Goal: Transaction & Acquisition: Book appointment/travel/reservation

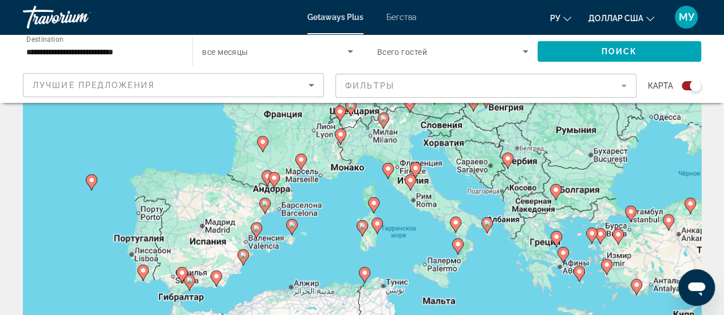
click at [389, 171] on image "Основное содержание" at bounding box center [388, 168] width 7 height 7
type input "**********"
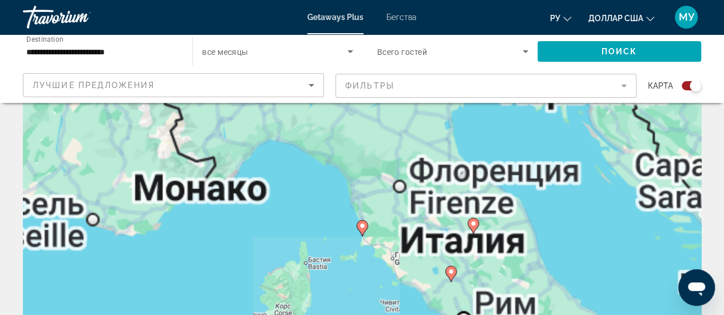
click at [363, 232] on icon "Основное содержание" at bounding box center [361, 228] width 10 height 15
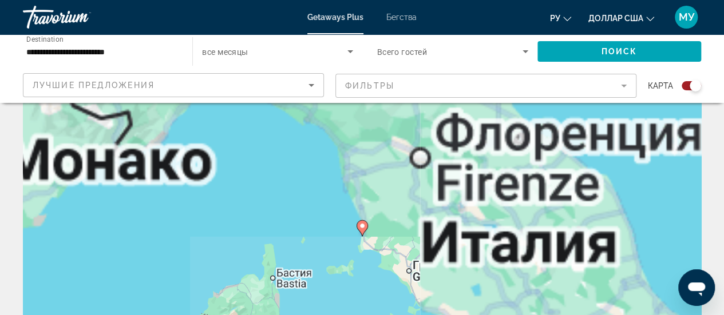
click at [363, 232] on div "Чтобы активировать перетаскивание с помощью клавиатуры, нажмите Alt + Ввод. Пос…" at bounding box center [362, 236] width 678 height 343
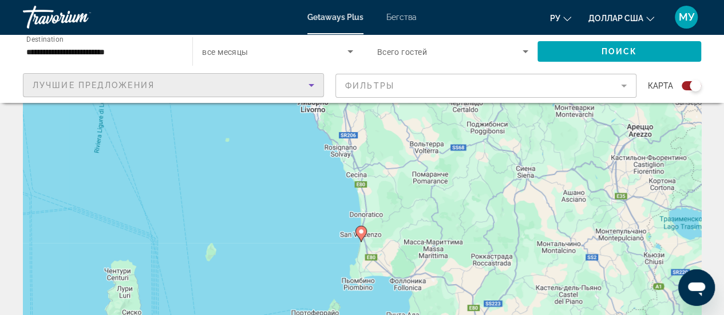
click at [311, 85] on icon "Sort by" at bounding box center [311, 85] width 6 height 3
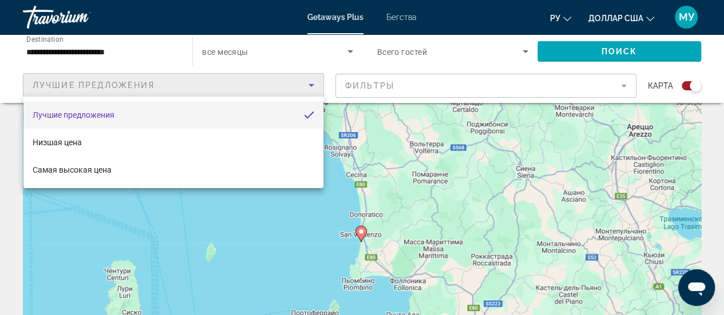
click at [625, 85] on div at bounding box center [362, 157] width 724 height 315
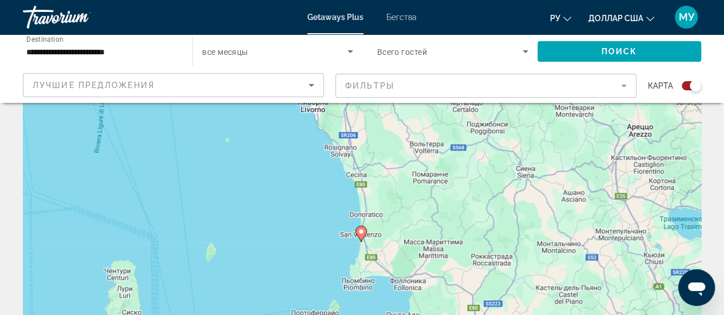
click at [625, 85] on mat-form-field "Фильтры" at bounding box center [485, 86] width 301 height 24
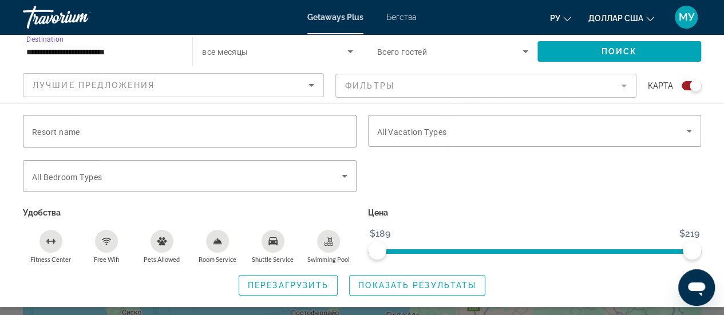
click at [53, 54] on input "**********" at bounding box center [101, 52] width 151 height 14
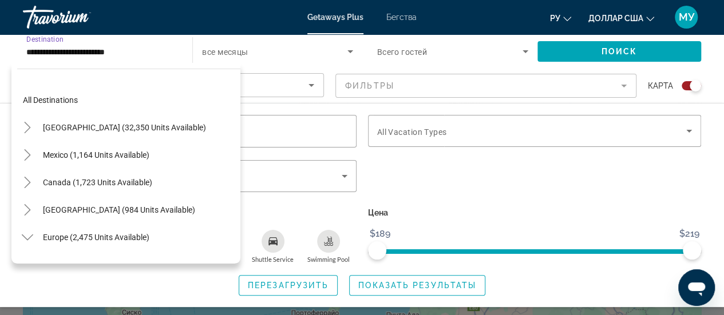
click at [53, 54] on input "**********" at bounding box center [101, 52] width 151 height 14
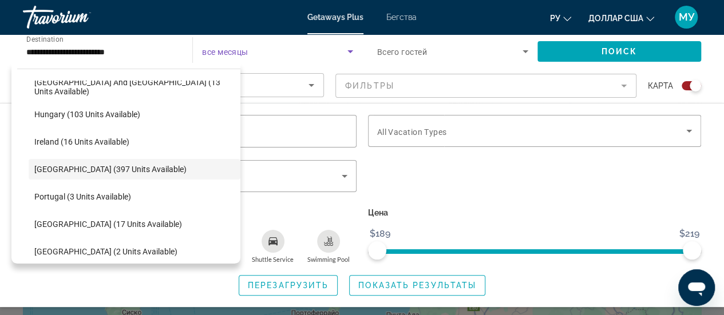
click at [350, 52] on icon "Search widget" at bounding box center [350, 51] width 6 height 3
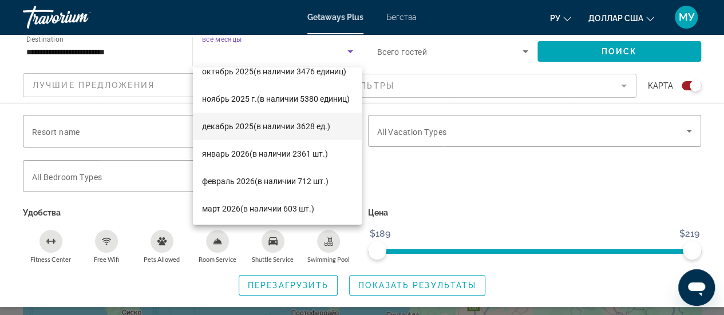
scroll to position [70, 0]
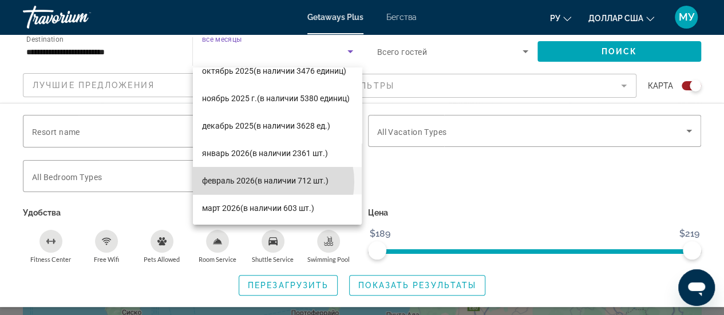
click at [270, 182] on font "(в наличии 712 шт.)" at bounding box center [292, 180] width 74 height 9
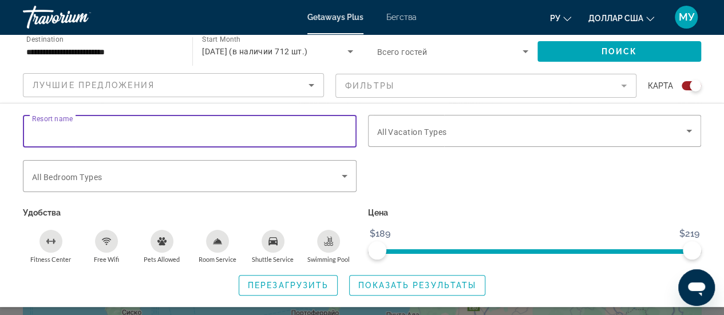
click at [116, 129] on input "Resort name" at bounding box center [189, 132] width 315 height 14
type input "***"
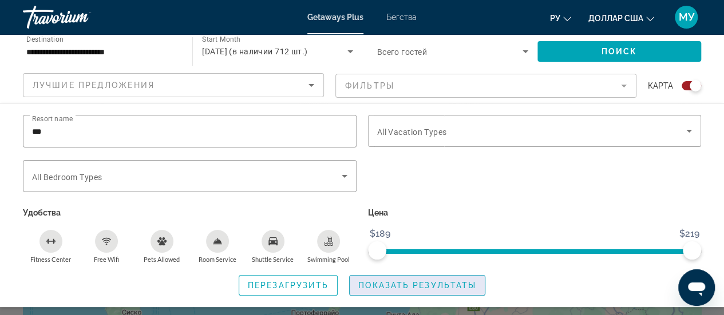
click at [382, 284] on span "Показать результаты" at bounding box center [417, 285] width 118 height 9
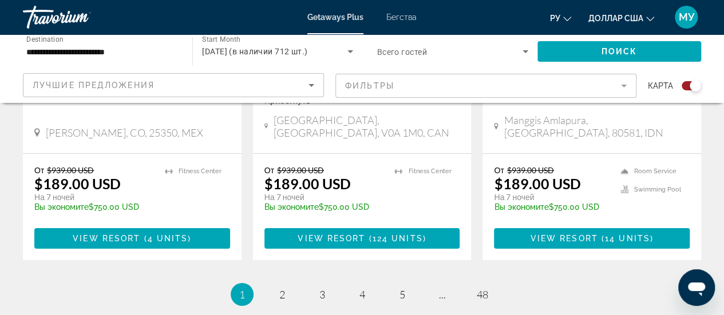
scroll to position [1891, 0]
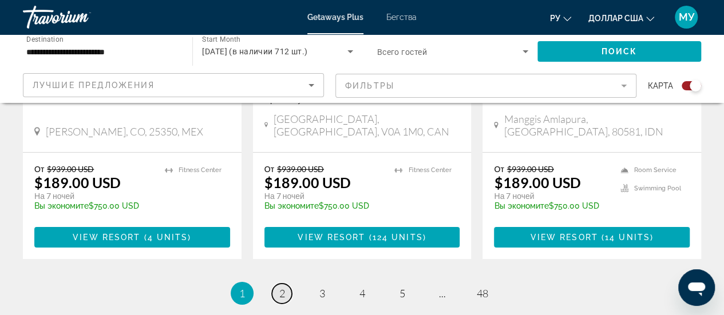
click at [278, 284] on link "page 2" at bounding box center [282, 294] width 20 height 20
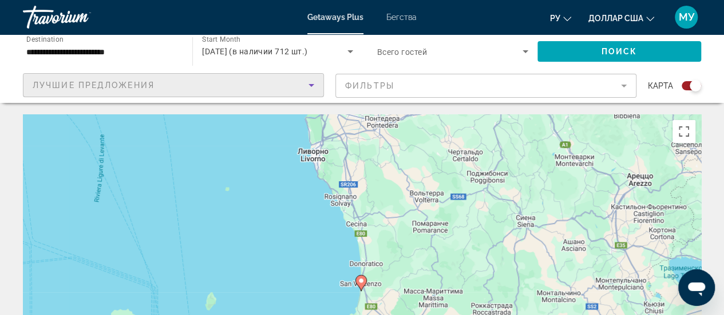
click at [312, 85] on icon "Sort by" at bounding box center [311, 85] width 6 height 3
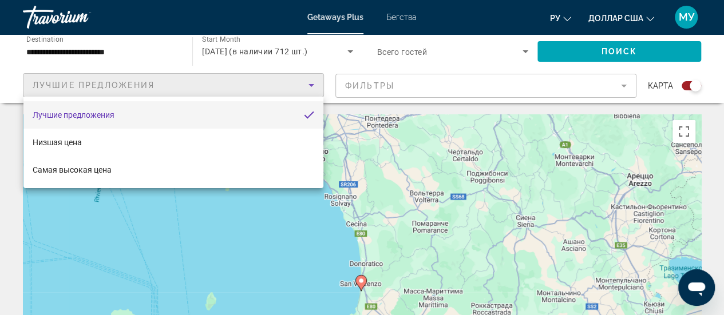
click at [304, 256] on div at bounding box center [362, 157] width 724 height 315
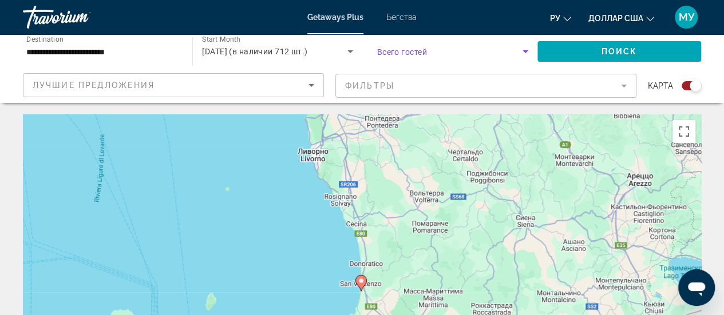
click at [525, 53] on icon "Search widget" at bounding box center [525, 51] width 6 height 3
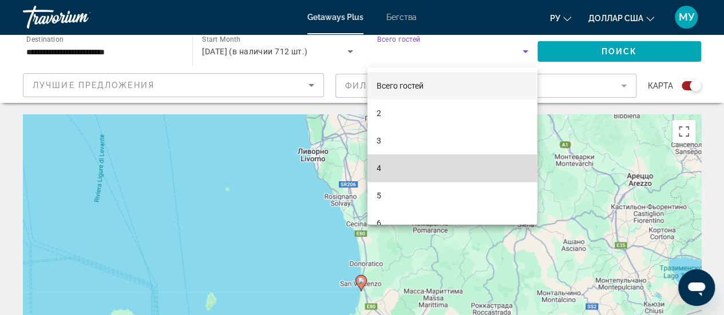
click at [463, 165] on mat-option "4" at bounding box center [451, 167] width 169 height 27
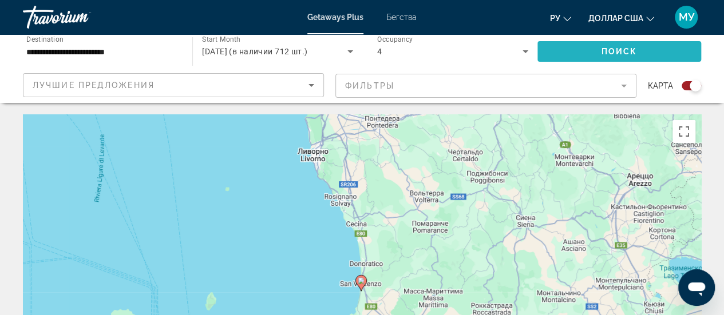
click at [600, 56] on span "Search widget" at bounding box center [619, 51] width 164 height 27
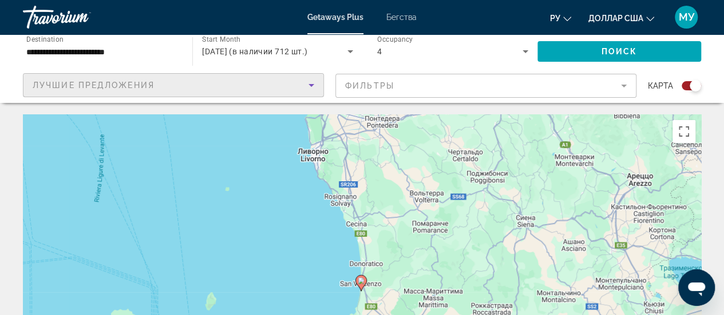
click at [292, 91] on div "Лучшие предложения" at bounding box center [171, 85] width 276 height 14
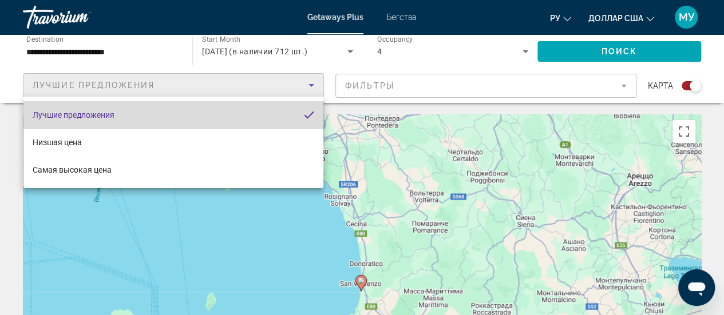
click at [249, 110] on mat-option "Лучшие предложения" at bounding box center [173, 114] width 300 height 27
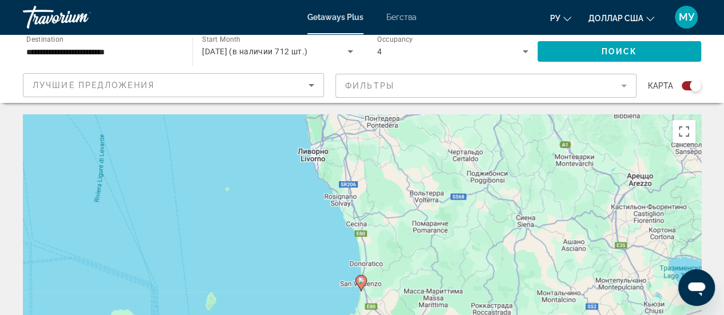
click at [460, 86] on mat-form-field "Фильтры" at bounding box center [485, 86] width 301 height 24
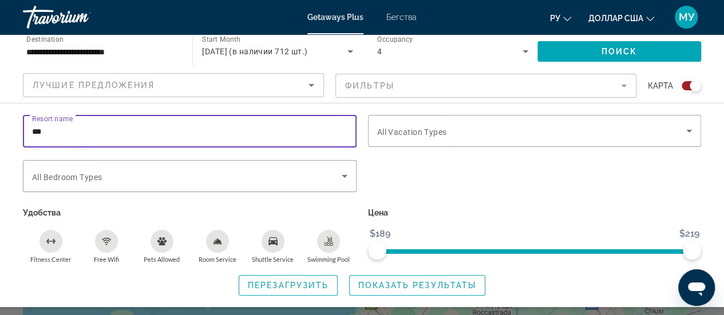
click at [54, 131] on input "***" at bounding box center [189, 132] width 315 height 14
type input "*"
type input "***"
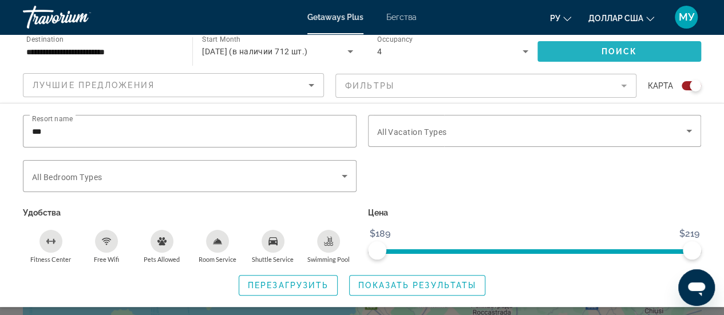
click at [609, 49] on span "Поиск" at bounding box center [619, 51] width 36 height 9
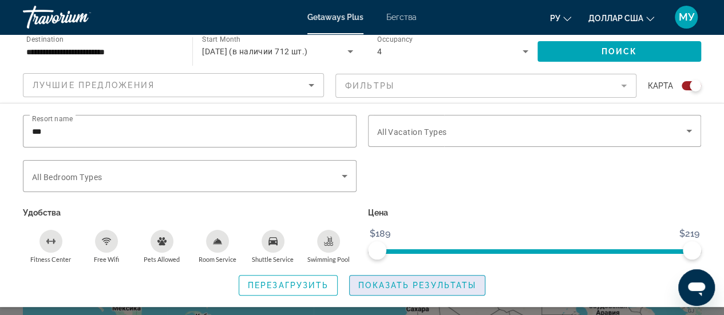
click at [418, 287] on span "Показать результаты" at bounding box center [417, 285] width 118 height 9
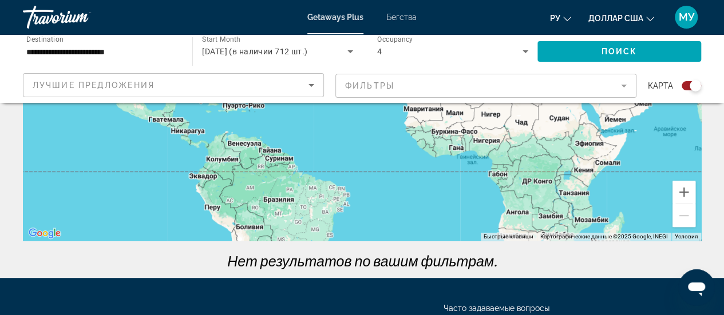
scroll to position [319, 0]
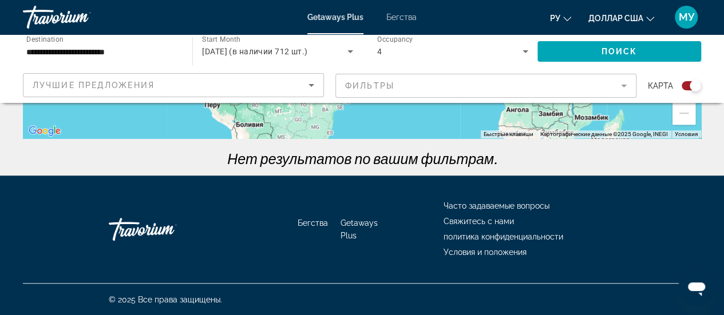
drag, startPoint x: 418, startPoint y: 287, endPoint x: 211, endPoint y: 163, distance: 241.7
click at [211, 163] on p "Нет результатов по вашим фильтрам." at bounding box center [361, 158] width 689 height 17
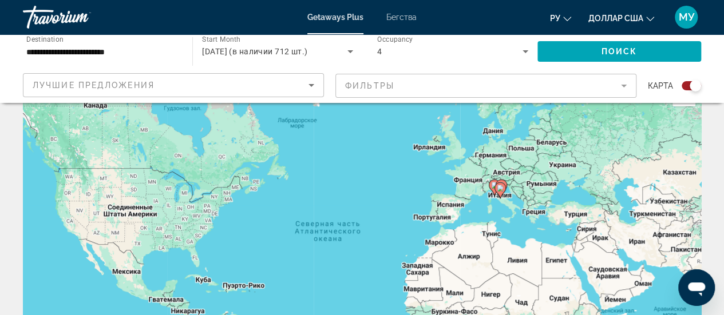
scroll to position [0, 0]
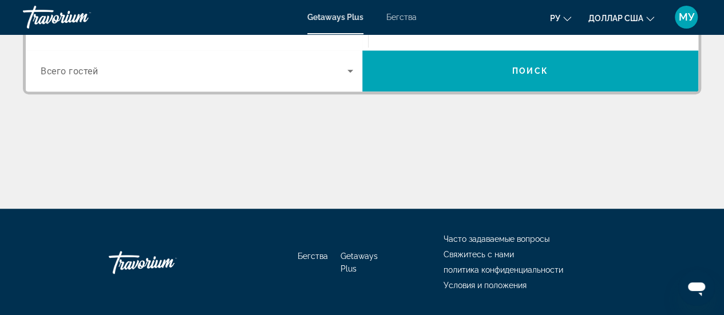
scroll to position [343, 0]
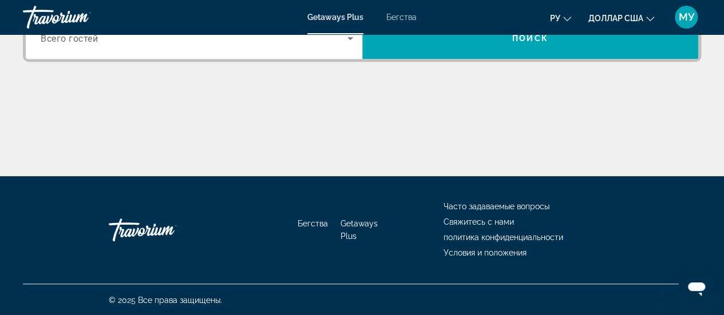
click at [359, 226] on font "Getaways Plus" at bounding box center [358, 230] width 37 height 22
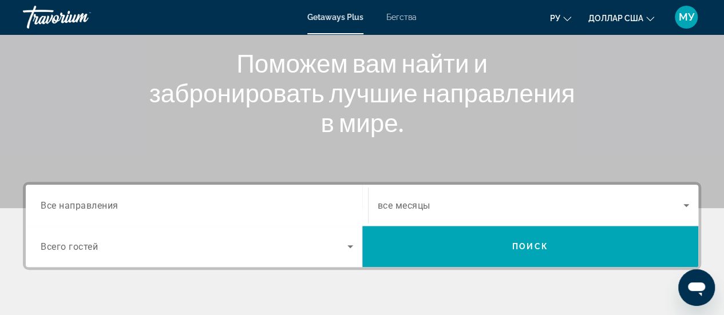
scroll to position [134, 0]
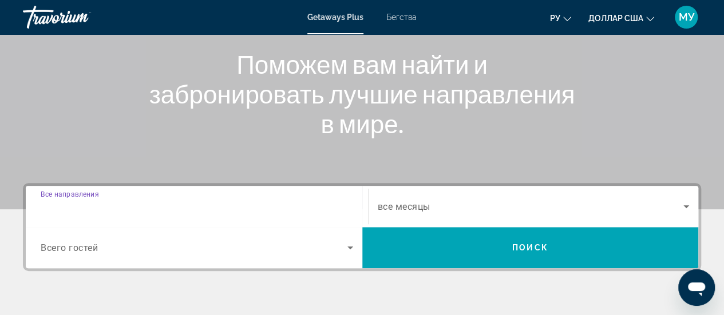
click at [236, 203] on input "Destination Все направления" at bounding box center [197, 207] width 312 height 14
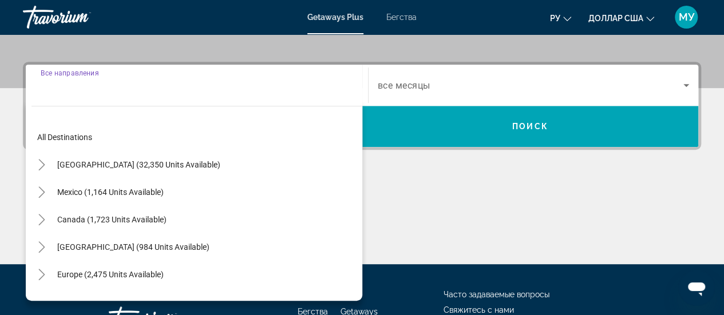
scroll to position [279, 0]
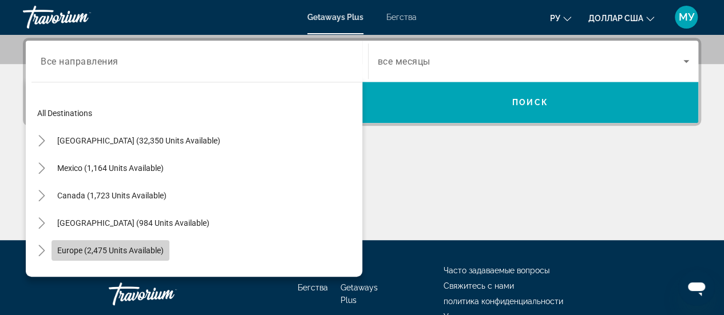
click at [149, 248] on span "Europe (2,475 units available)" at bounding box center [110, 250] width 106 height 9
type input "**********"
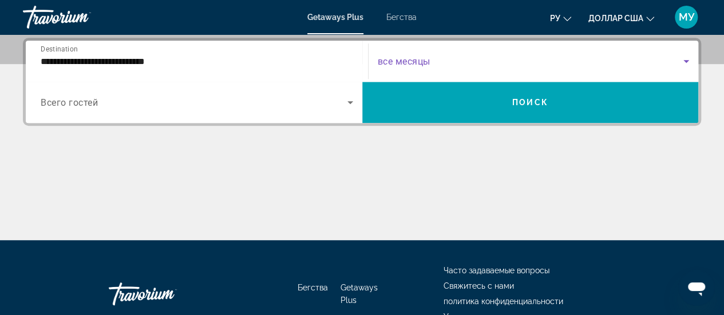
click at [684, 59] on icon "Search widget" at bounding box center [686, 61] width 14 height 14
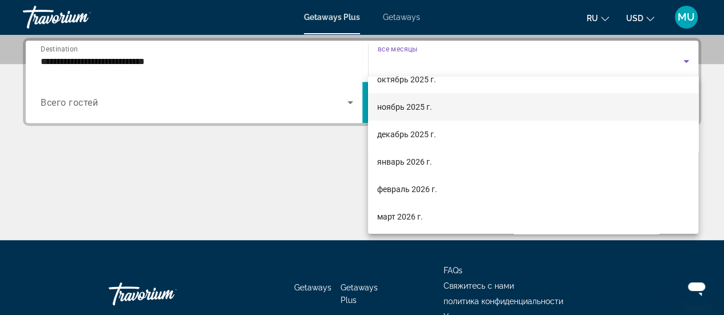
scroll to position [71, 0]
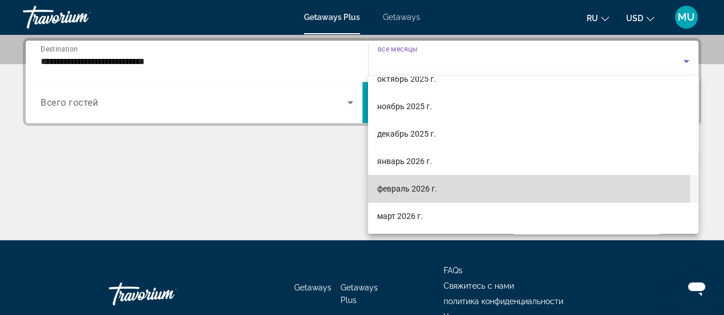
click at [462, 193] on mat-option "февраль 2026 г." at bounding box center [533, 188] width 330 height 27
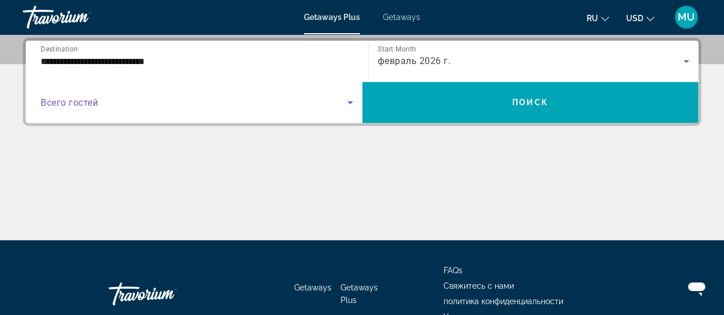
click at [348, 100] on icon "Search widget" at bounding box center [350, 103] width 14 height 14
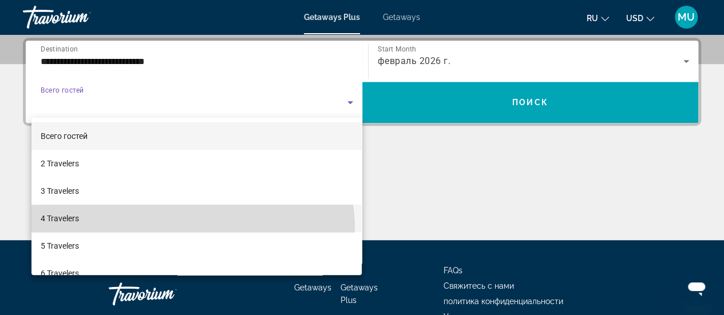
click at [181, 229] on mat-option "4 Travelers" at bounding box center [196, 218] width 331 height 27
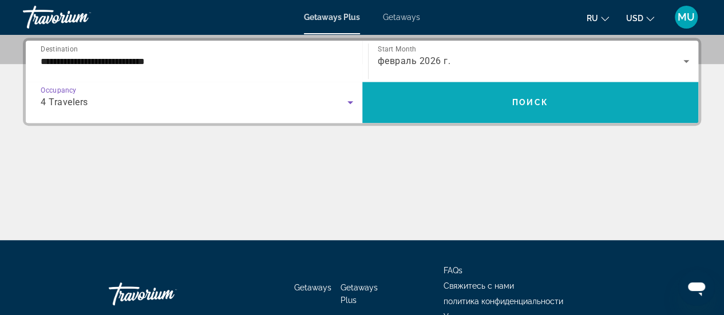
click at [603, 88] on span "Search widget" at bounding box center [530, 102] width 336 height 41
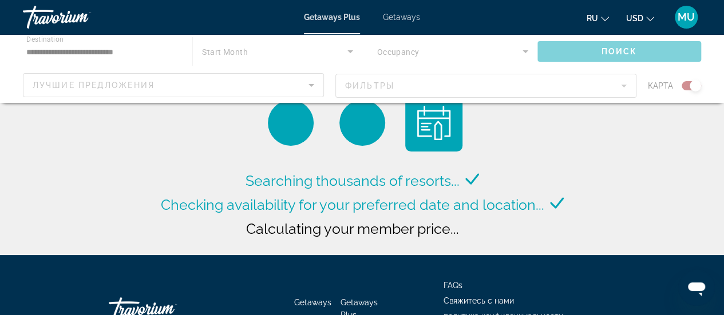
click at [631, 51] on div "Main content" at bounding box center [362, 68] width 724 height 69
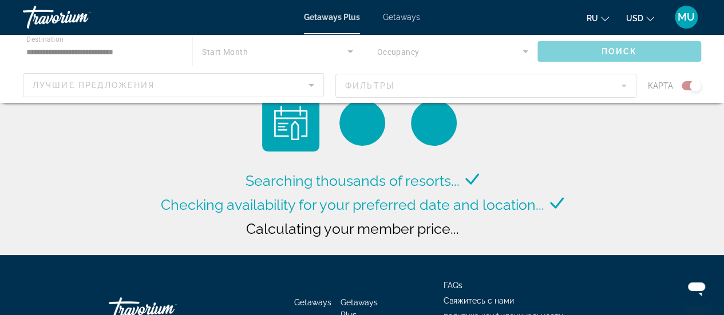
click at [631, 51] on div "Main content" at bounding box center [362, 68] width 724 height 69
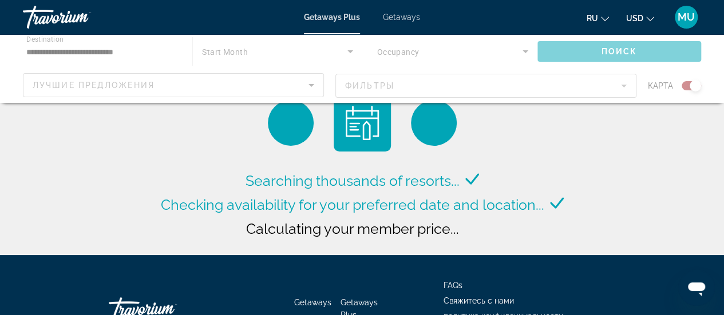
click at [631, 51] on div "Main content" at bounding box center [362, 68] width 724 height 69
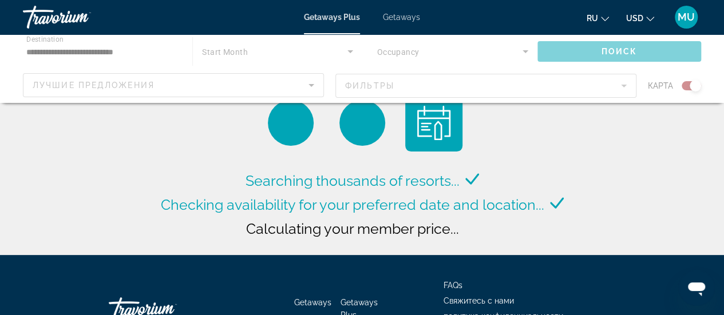
click at [608, 45] on div "Main content" at bounding box center [362, 68] width 724 height 69
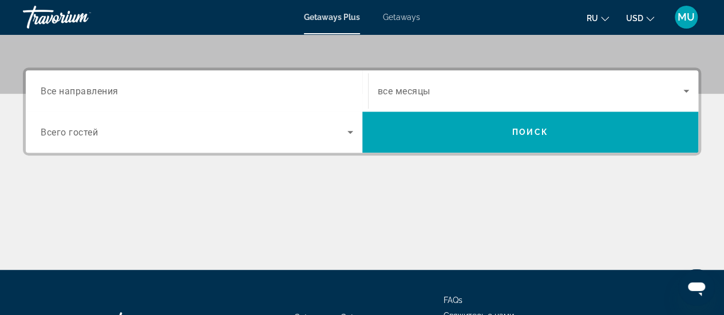
scroll to position [251, 0]
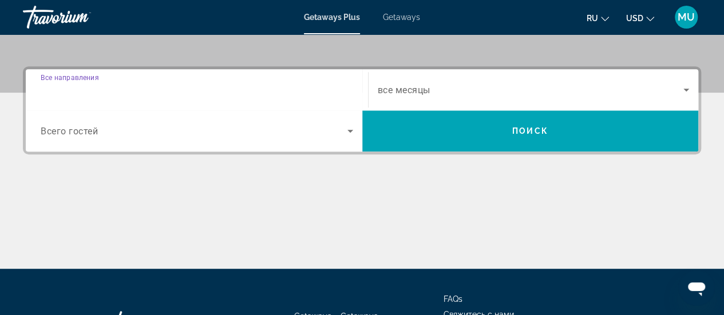
click at [168, 87] on input "Destination Все направления" at bounding box center [197, 91] width 312 height 14
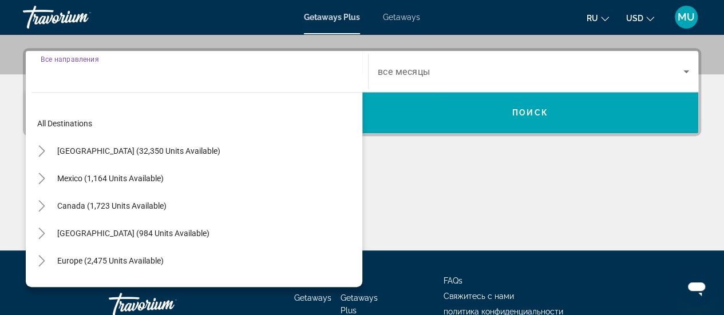
scroll to position [279, 0]
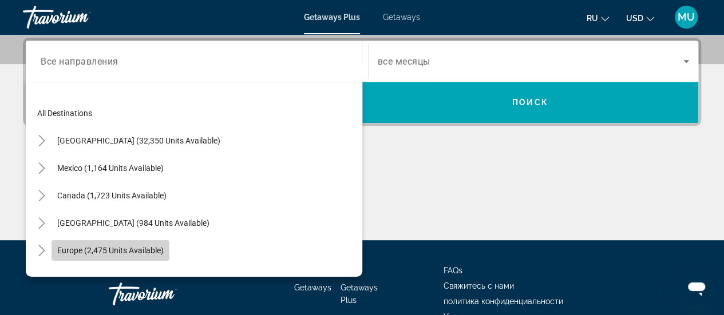
click at [103, 249] on span "Europe (2,475 units available)" at bounding box center [110, 250] width 106 height 9
type input "**********"
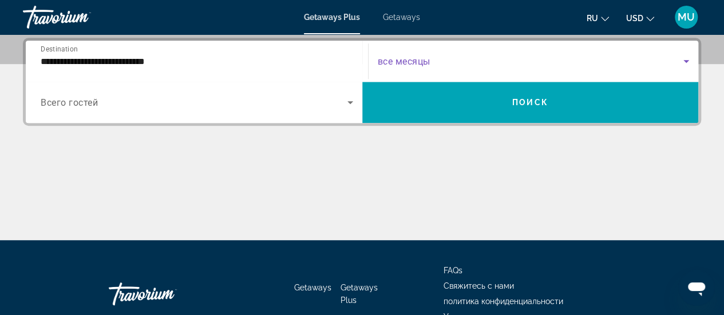
click at [688, 61] on icon "Search widget" at bounding box center [686, 61] width 14 height 14
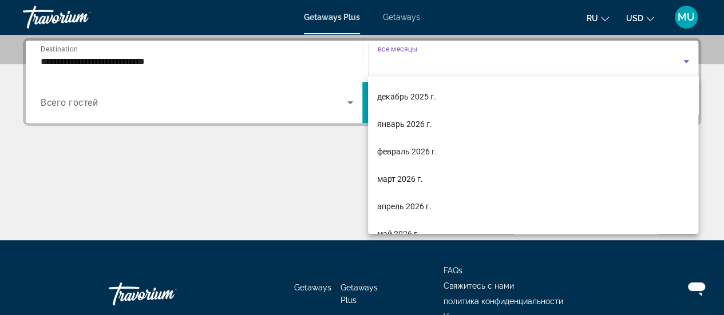
scroll to position [126, 0]
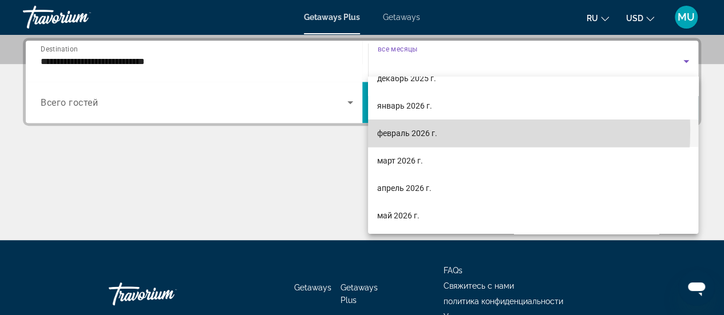
click at [430, 130] on span "февраль 2026 г." at bounding box center [407, 133] width 60 height 14
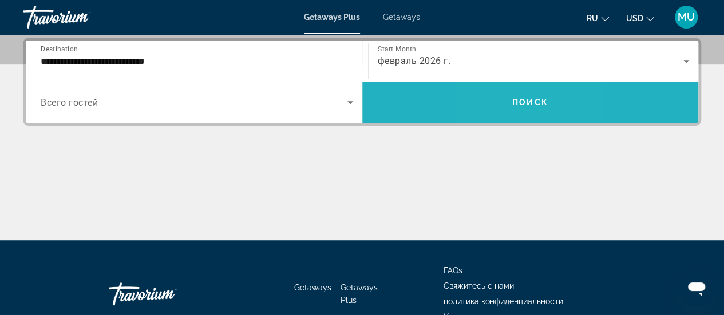
click at [505, 105] on span "Search widget" at bounding box center [530, 102] width 336 height 27
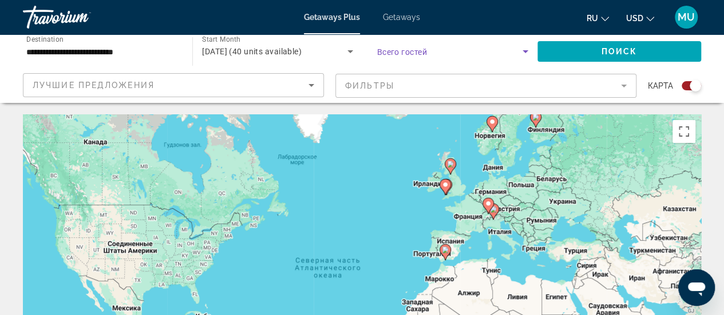
click at [526, 52] on icon "Search widget" at bounding box center [525, 52] width 14 height 14
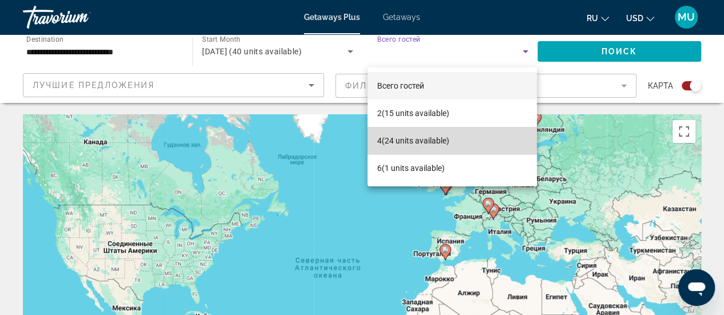
click at [445, 137] on span "4 (24 units available)" at bounding box center [412, 141] width 72 height 14
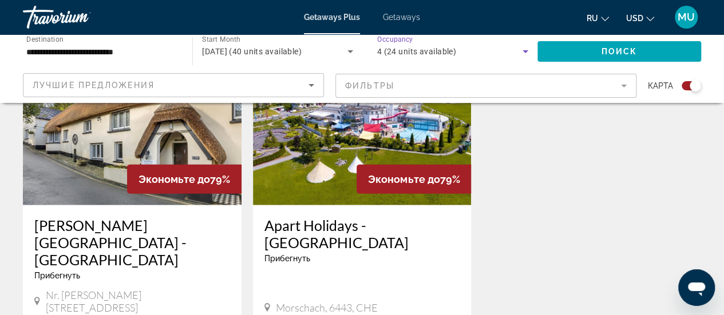
scroll to position [1212, 0]
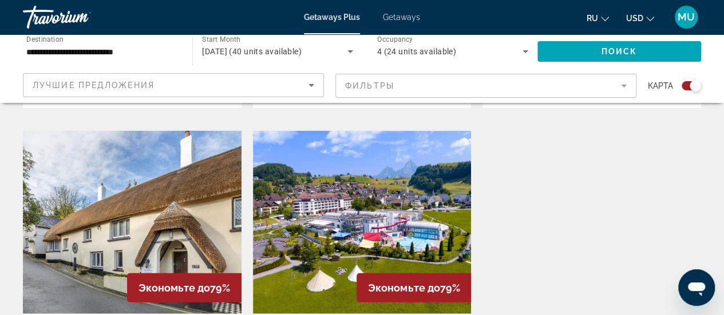
click at [367, 195] on img "Main content" at bounding box center [362, 222] width 219 height 183
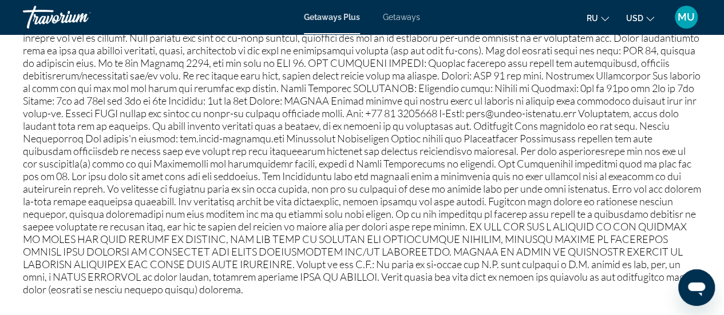
scroll to position [1369, 0]
click at [595, 22] on span "ru" at bounding box center [591, 18] width 11 height 9
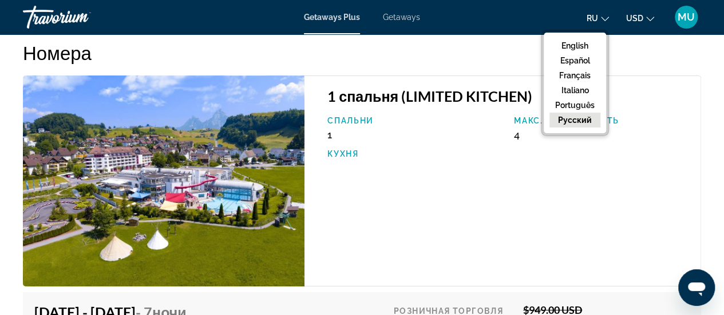
scroll to position [2047, 0]
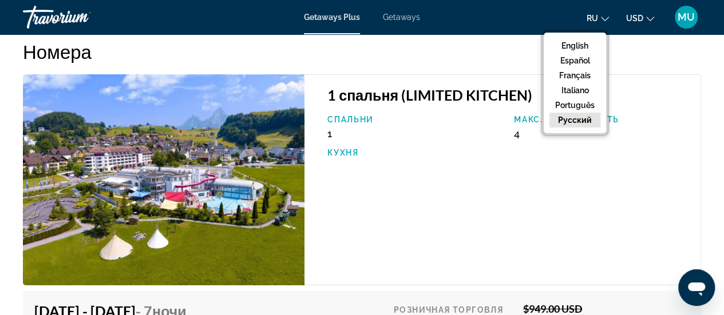
click at [610, 188] on div "1 спальня (LIMITED KITCHEN) Спальни 1 Макс. вместимость 4 Кухня" at bounding box center [502, 179] width 397 height 211
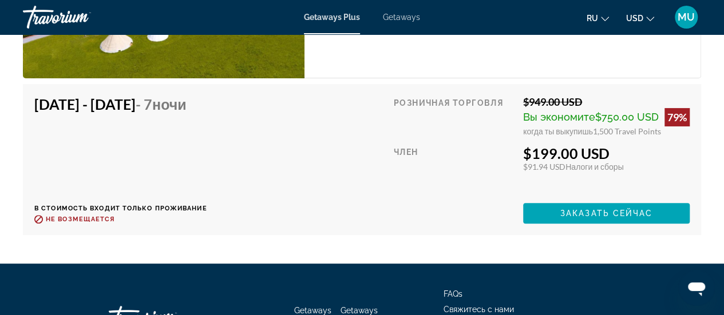
scroll to position [2257, 0]
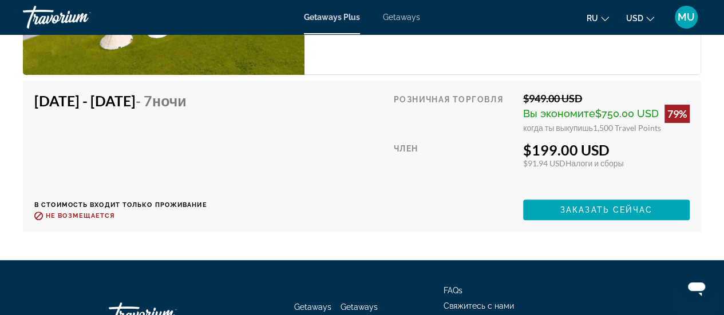
click at [610, 188] on div "Розничная торговля $949.00 USD Вы экономите $750.00 USD 79% когда ты выкупишь 1…" at bounding box center [542, 156] width 296 height 128
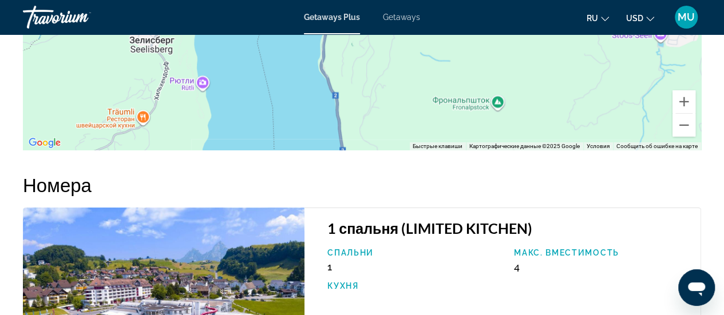
scroll to position [1893, 0]
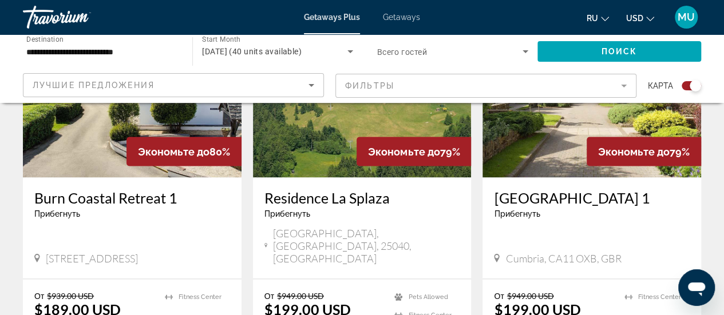
scroll to position [934, 0]
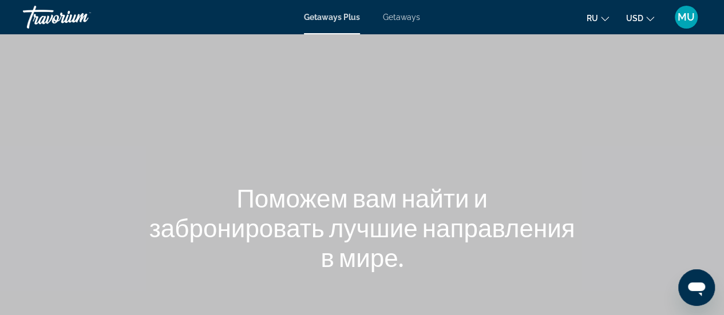
click at [407, 17] on span "Getaways" at bounding box center [401, 17] width 37 height 9
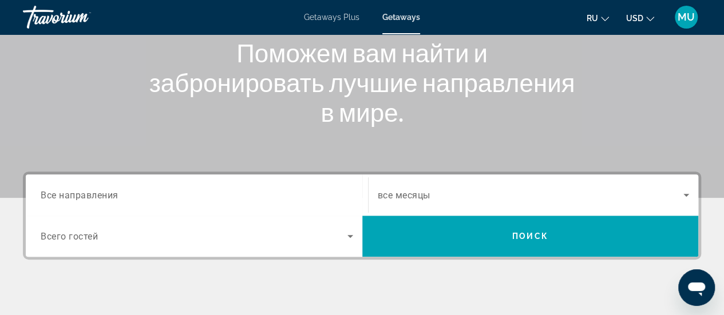
scroll to position [138, 0]
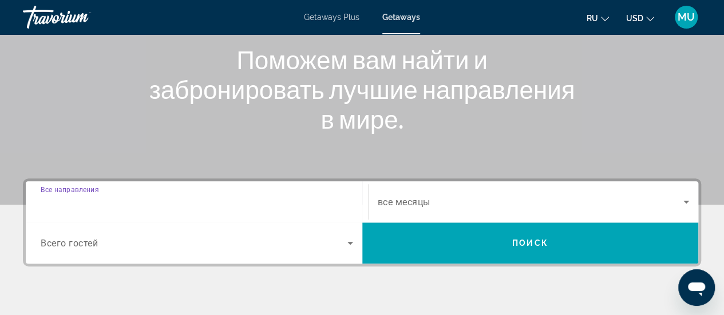
click at [220, 204] on input "Destination Все направления" at bounding box center [197, 203] width 312 height 14
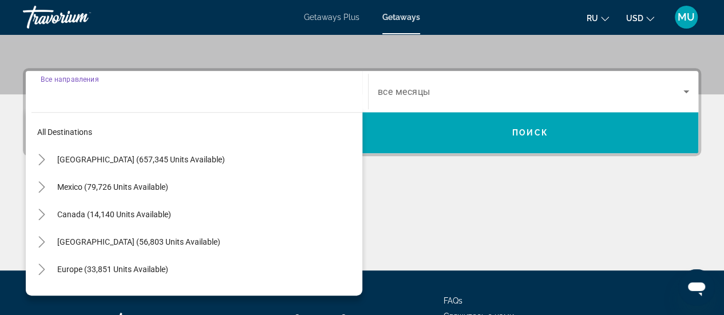
scroll to position [279, 0]
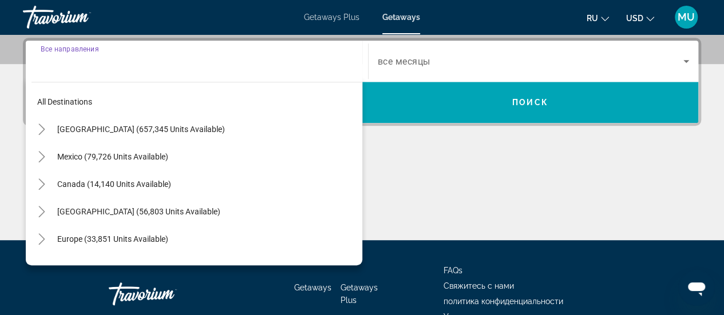
click at [137, 67] on input "Destination Все направления" at bounding box center [197, 62] width 312 height 14
click at [93, 73] on div "Search widget" at bounding box center [197, 61] width 312 height 33
click at [64, 66] on input "Destination Все направления" at bounding box center [197, 62] width 312 height 14
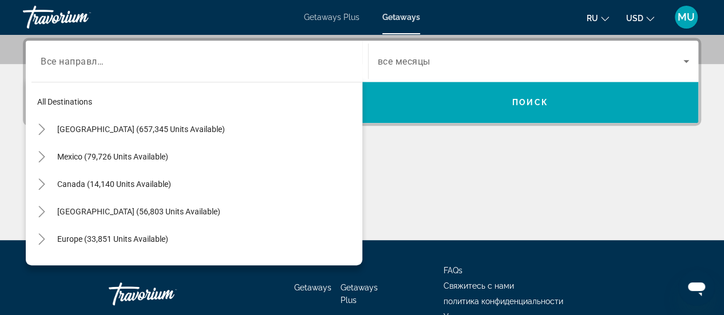
click at [14, 132] on div "Destination Все направления All destinations [GEOGRAPHIC_DATA] (657,345 units a…" at bounding box center [362, 139] width 724 height 203
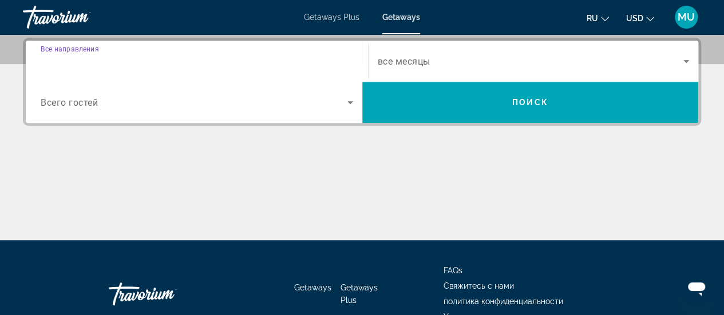
click at [201, 55] on input "Destination Все направления" at bounding box center [197, 62] width 312 height 14
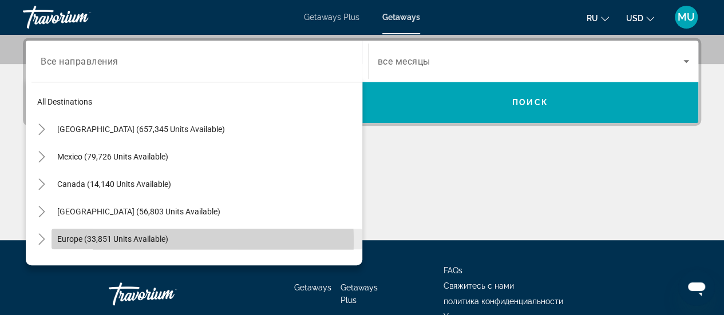
click at [150, 240] on span "Europe (33,851 units available)" at bounding box center [112, 239] width 111 height 9
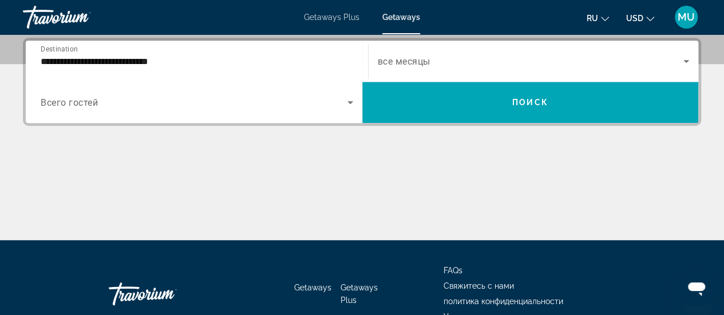
click at [219, 68] on div "**********" at bounding box center [197, 61] width 312 height 33
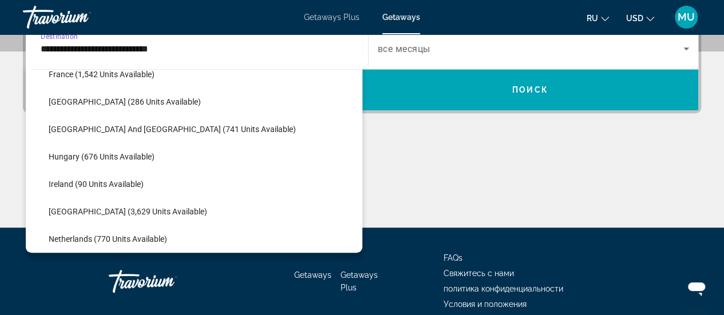
scroll to position [347, 0]
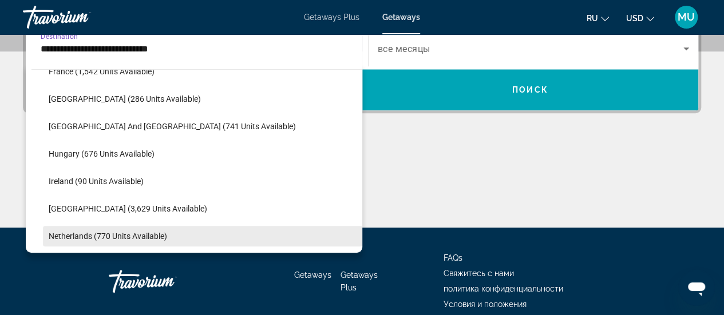
click at [171, 237] on span "Search widget" at bounding box center [202, 236] width 319 height 27
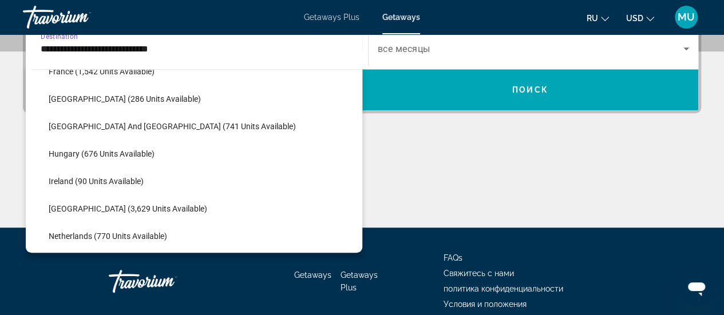
type input "**********"
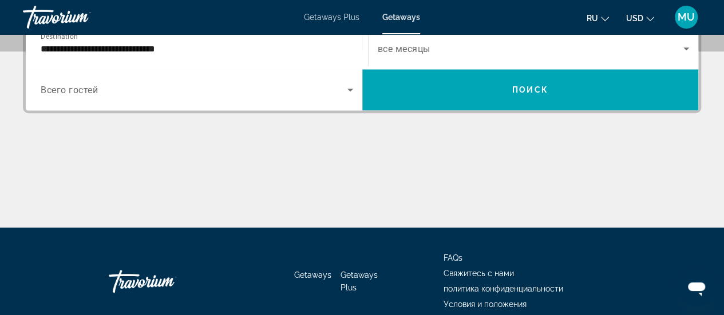
scroll to position [279, 0]
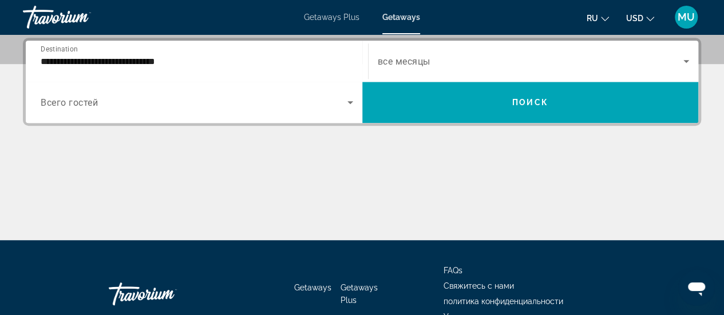
click at [148, 106] on span "Search widget" at bounding box center [194, 103] width 307 height 14
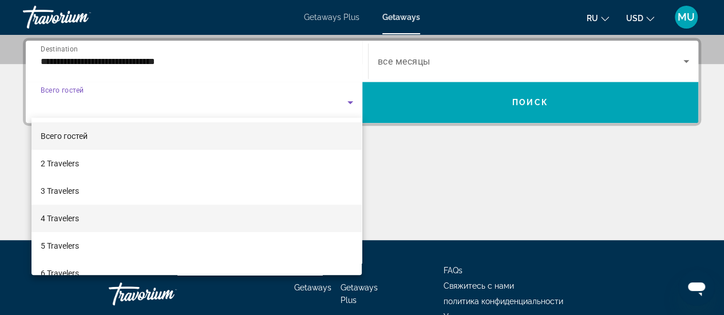
click at [154, 216] on mat-option "4 Travelers" at bounding box center [196, 218] width 331 height 27
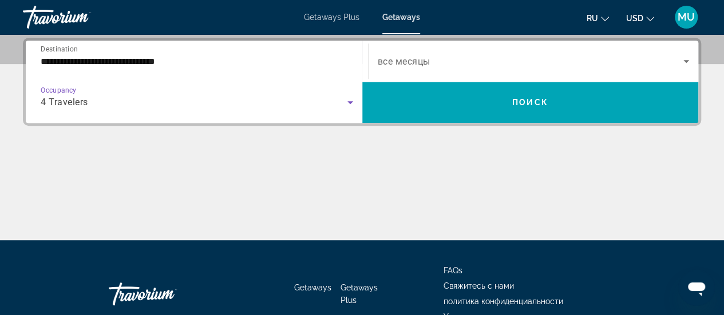
click at [525, 62] on span "Search widget" at bounding box center [531, 61] width 306 height 14
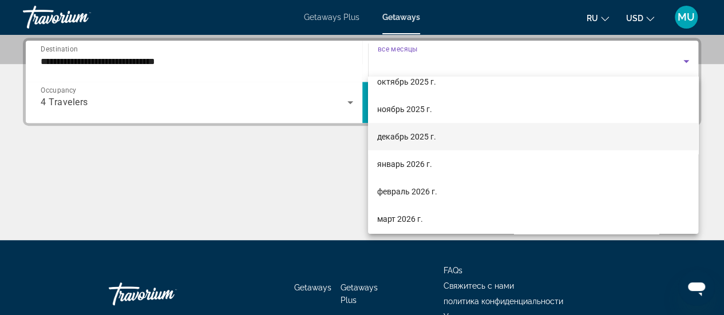
scroll to position [69, 0]
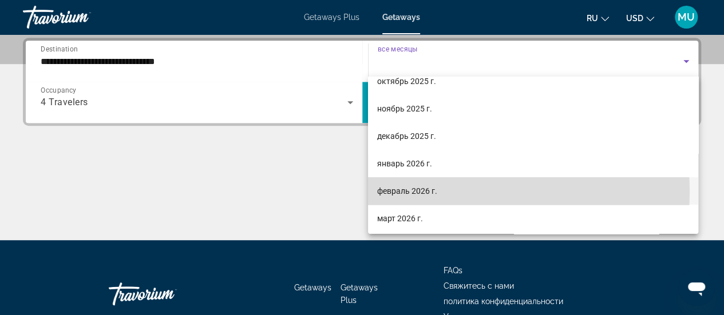
click at [454, 192] on mat-option "февраль 2026 г." at bounding box center [533, 190] width 330 height 27
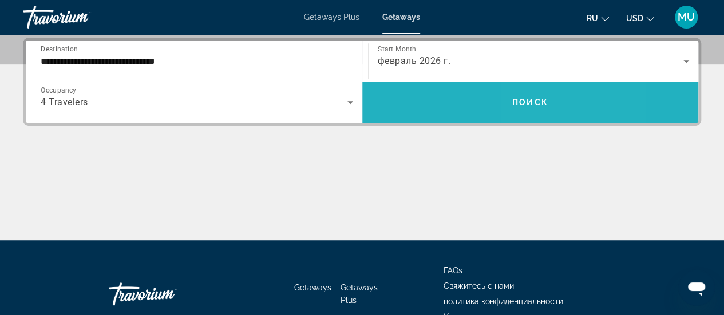
click at [527, 100] on span "Поиск" at bounding box center [530, 102] width 36 height 9
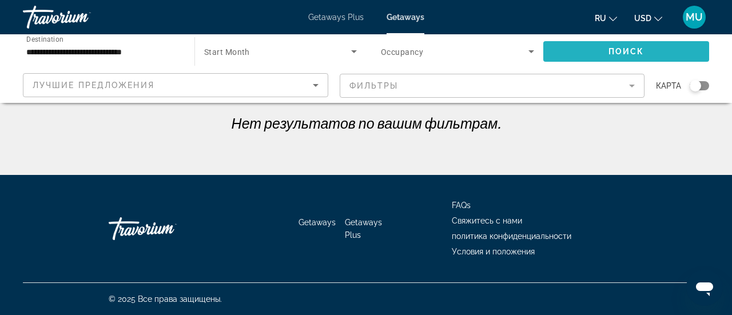
click at [625, 53] on span "Поиск" at bounding box center [627, 51] width 36 height 9
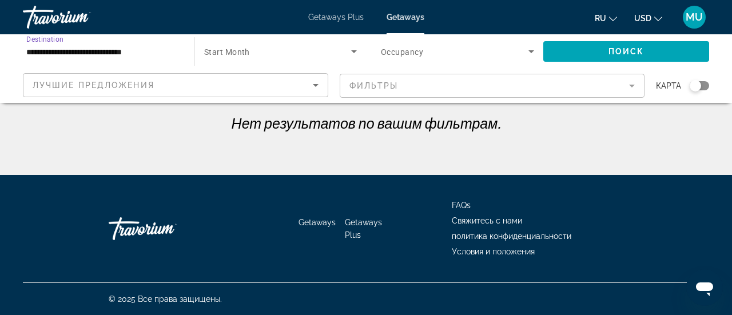
click at [165, 57] on input "**********" at bounding box center [102, 52] width 153 height 14
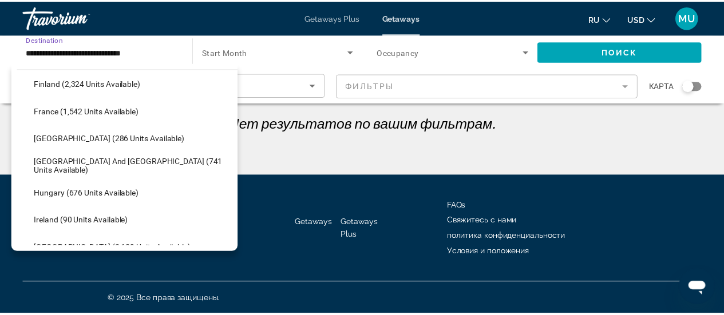
scroll to position [325, 0]
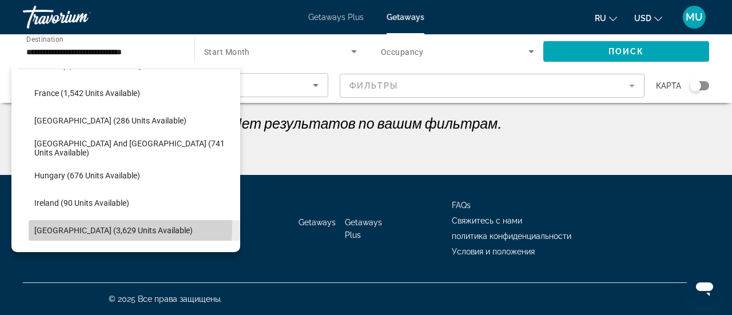
click at [122, 229] on span "[GEOGRAPHIC_DATA] (3,629 units available)" at bounding box center [113, 230] width 158 height 9
type input "**********"
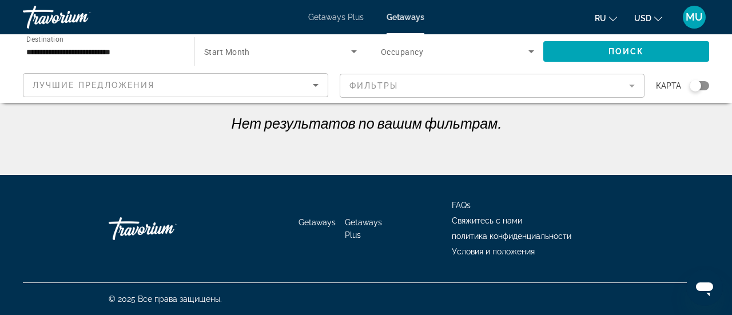
click at [122, 229] on div "Travorium" at bounding box center [166, 229] width 114 height 34
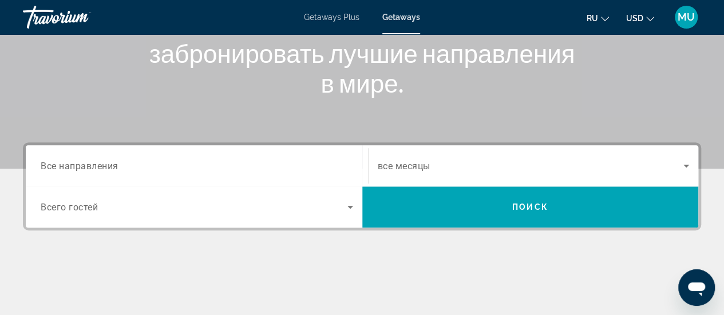
scroll to position [175, 0]
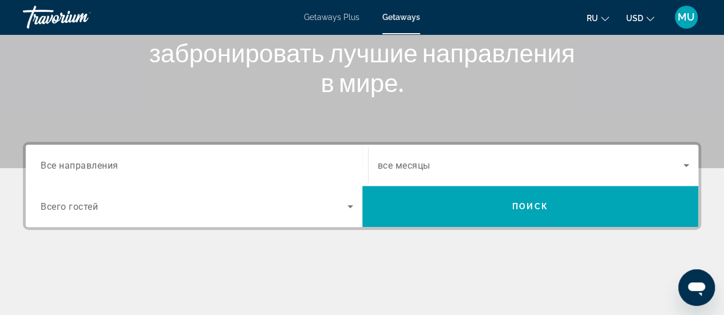
click at [217, 205] on span "Search widget" at bounding box center [194, 207] width 307 height 14
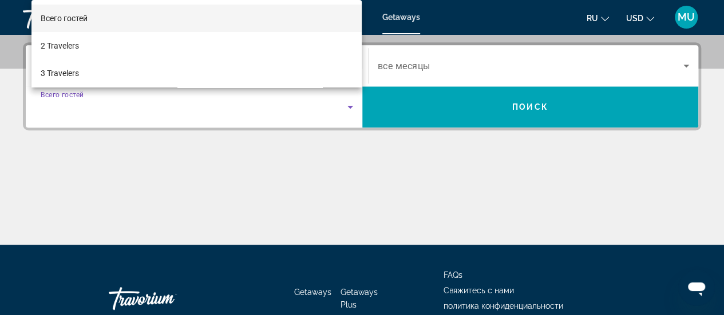
scroll to position [279, 0]
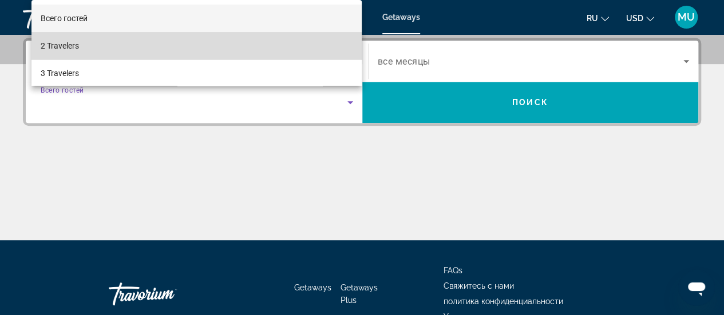
click at [222, 51] on mat-option "2 Travelers" at bounding box center [196, 45] width 331 height 27
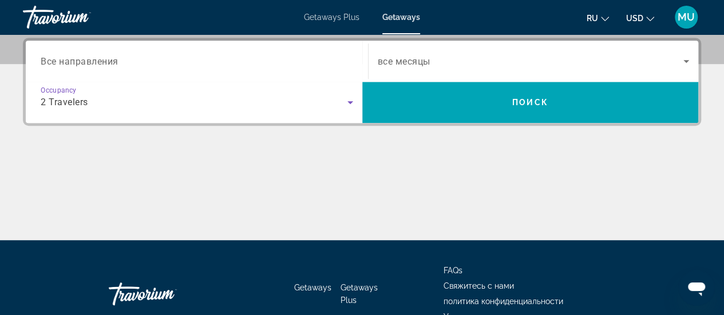
click at [218, 61] on input "Destination Все направления" at bounding box center [197, 62] width 312 height 14
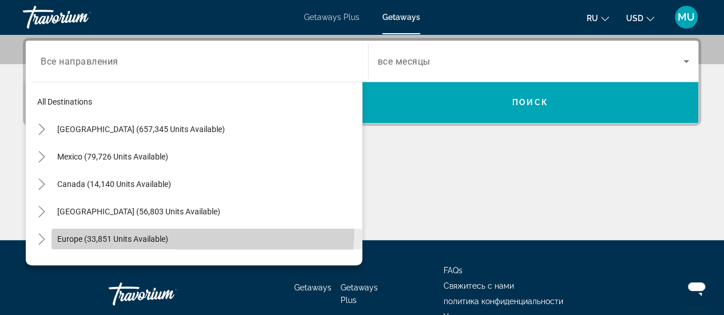
click at [192, 230] on span "Search widget" at bounding box center [206, 238] width 311 height 27
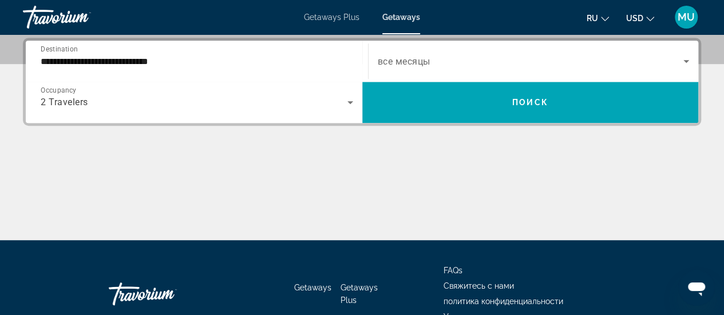
click at [192, 230] on div "Main content" at bounding box center [362, 197] width 678 height 86
click at [197, 49] on div "**********" at bounding box center [197, 61] width 312 height 33
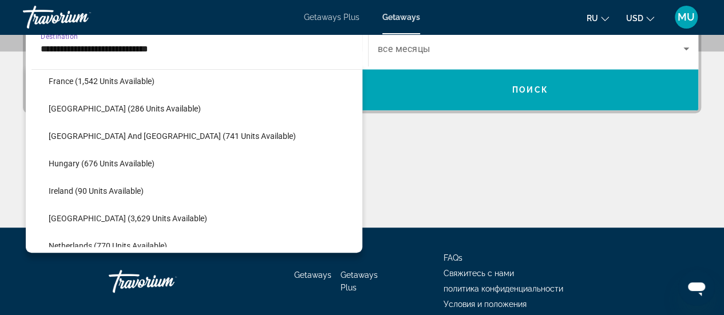
scroll to position [338, 0]
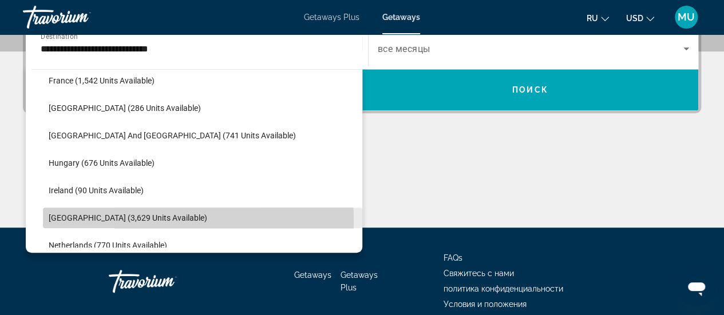
click at [161, 219] on span "Search widget" at bounding box center [202, 217] width 319 height 27
type input "**********"
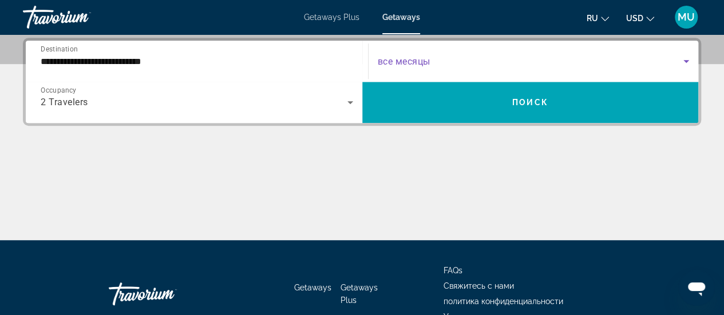
click at [687, 62] on icon "Search widget" at bounding box center [686, 61] width 14 height 14
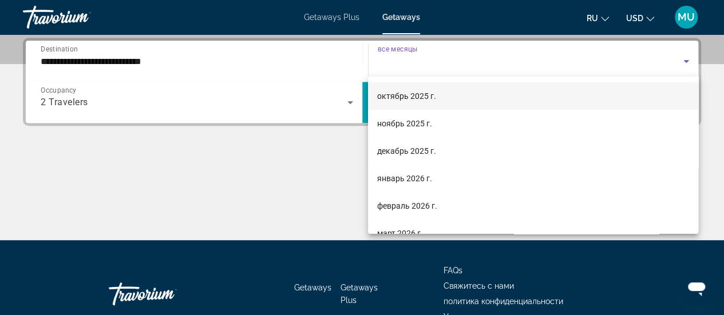
scroll to position [54, 0]
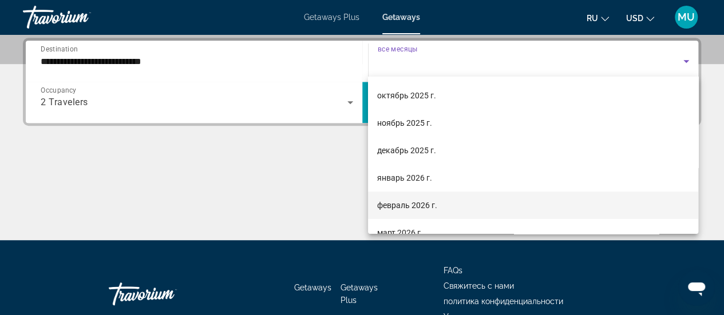
click at [481, 205] on mat-option "февраль 2026 г." at bounding box center [533, 205] width 330 height 27
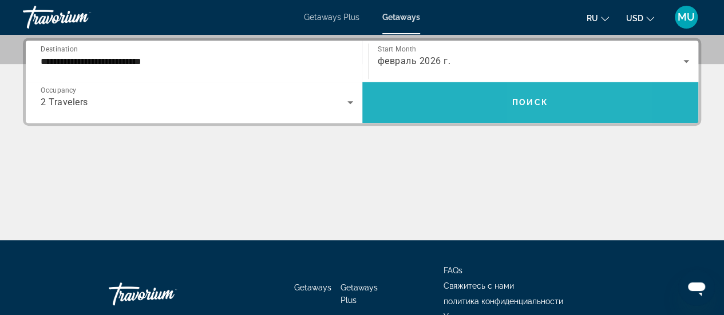
click at [538, 99] on span "Поиск" at bounding box center [530, 102] width 36 height 9
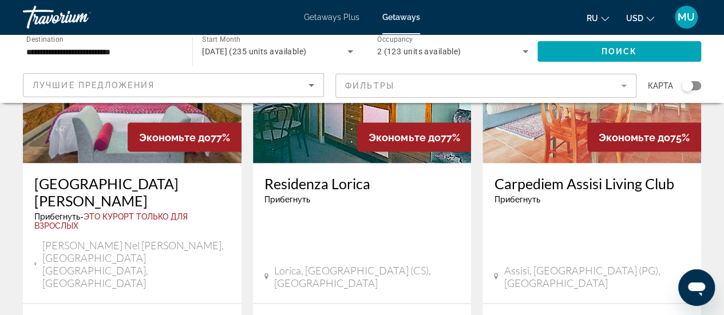
scroll to position [1017, 0]
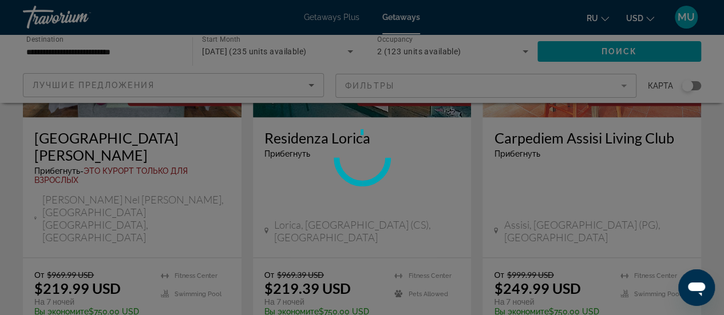
scroll to position [1072, 0]
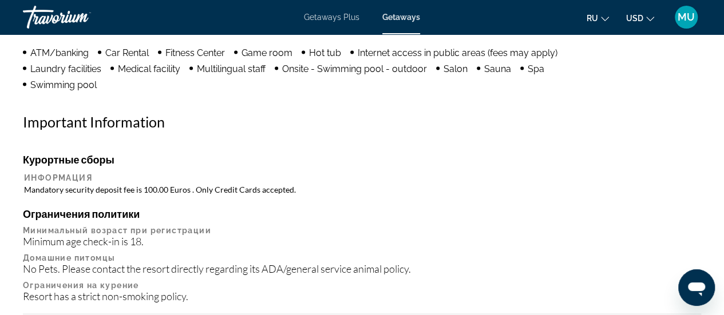
scroll to position [1205, 0]
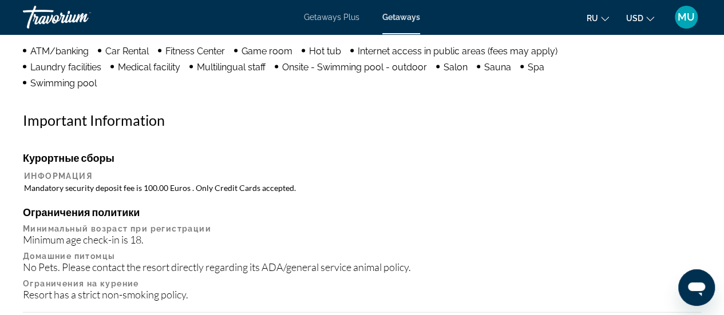
click at [165, 287] on p "Ограничения на курение" at bounding box center [362, 283] width 678 height 9
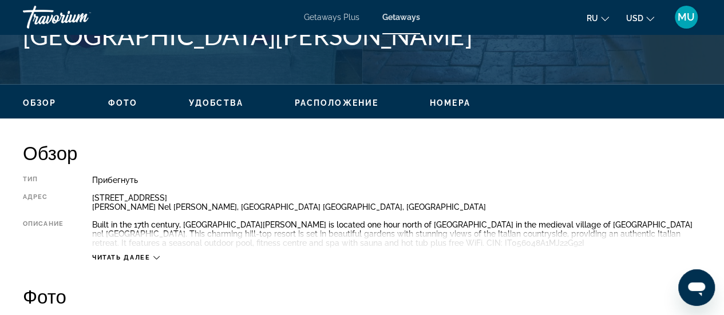
scroll to position [492, 0]
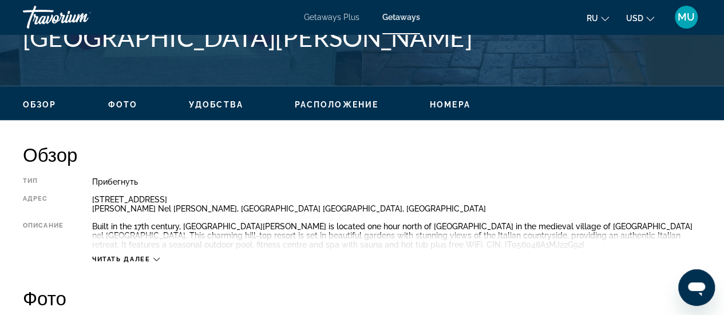
click at [347, 101] on span "Расположение" at bounding box center [337, 104] width 84 height 9
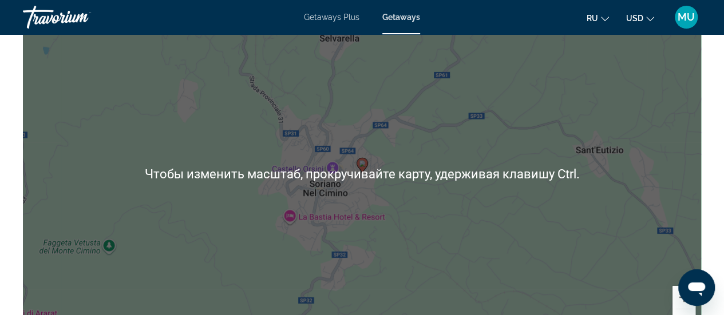
scroll to position [1881, 0]
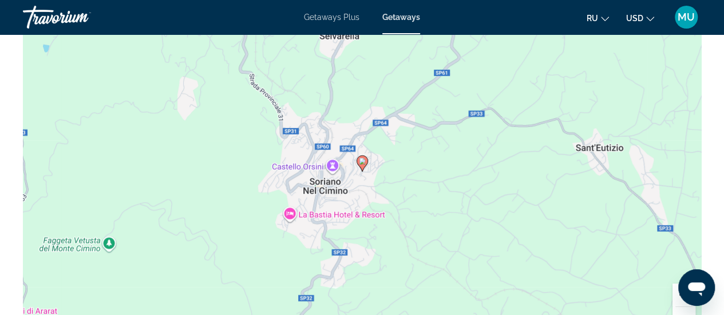
click at [331, 223] on div "Чтобы активировать перетаскивание с помощью клавиатуры, нажмите Alt + Ввод. Пос…" at bounding box center [362, 172] width 678 height 343
click at [291, 212] on div "Чтобы активировать перетаскивание с помощью клавиатуры, нажмите Alt + Ввод. Пос…" at bounding box center [362, 172] width 678 height 343
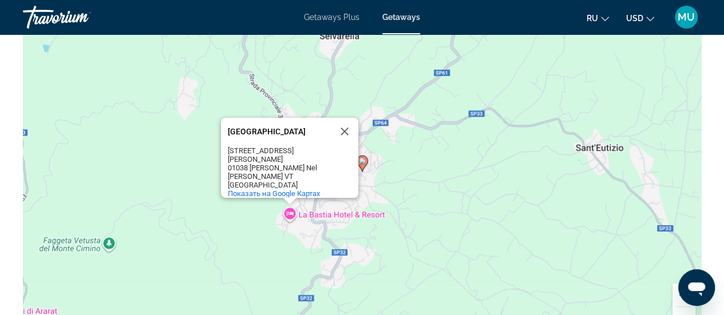
click at [291, 212] on div "Чтобы активировать перетаскивание с помощью клавиатуры, нажмите Alt + Ввод. Пос…" at bounding box center [362, 172] width 678 height 343
click at [294, 189] on span "Показать на Google Картах" at bounding box center [274, 193] width 92 height 9
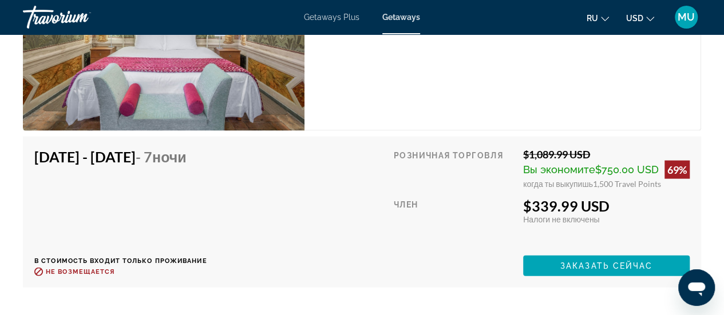
scroll to position [3338, 0]
